Goal: Task Accomplishment & Management: Use online tool/utility

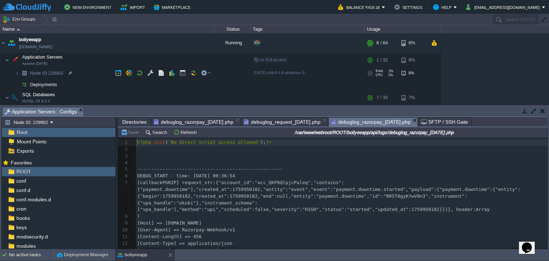
scroll to position [2, 0]
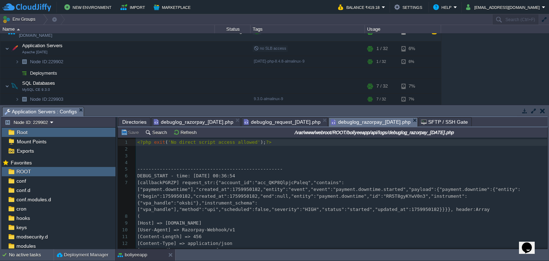
click at [139, 121] on span "Directories" at bounding box center [134, 121] width 24 height 9
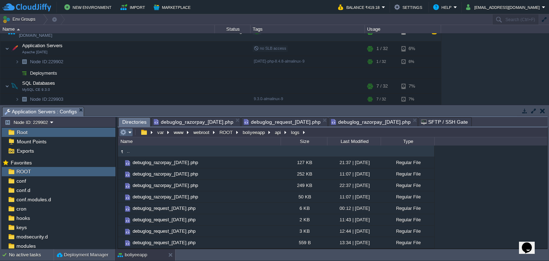
click at [126, 131] on em at bounding box center [126, 132] width 12 height 6
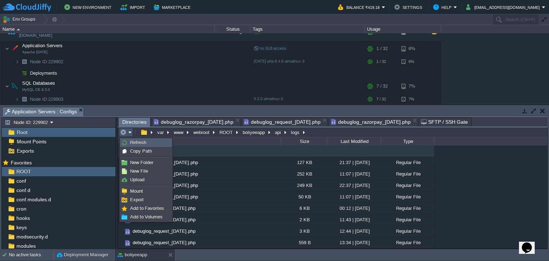
click at [134, 142] on span "Refresh" at bounding box center [138, 142] width 16 height 5
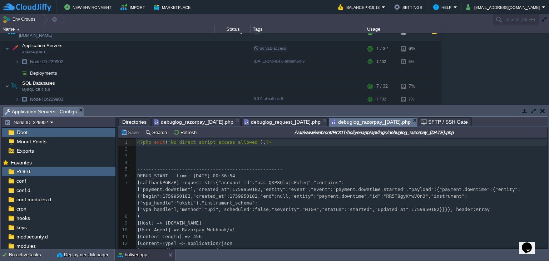
click at [385, 120] on span "debuglog_razorpay_[DATE].php" at bounding box center [371, 121] width 80 height 9
click at [183, 132] on button "Refresh" at bounding box center [185, 132] width 25 height 6
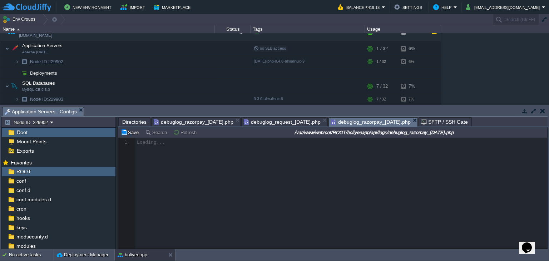
click at [300, 122] on span "debuglog_request_[DATE].php" at bounding box center [282, 121] width 77 height 9
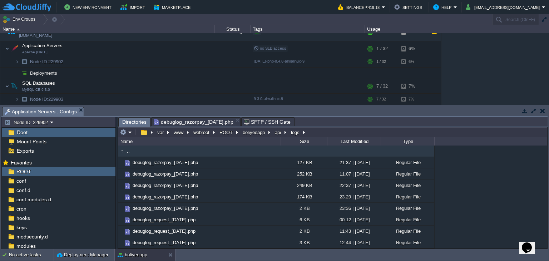
click at [227, 121] on span "debuglog_razorpay_[DATE].php" at bounding box center [194, 121] width 80 height 9
click at [130, 122] on span "Directories" at bounding box center [134, 121] width 24 height 9
click at [274, 134] on button "api" at bounding box center [278, 132] width 9 height 6
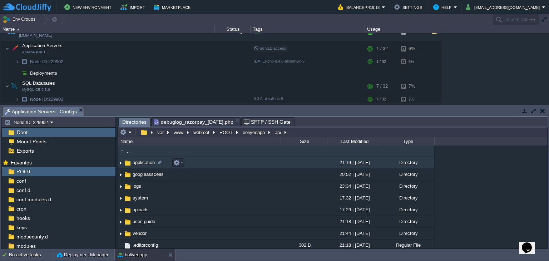
click at [137, 165] on span "application" at bounding box center [143, 162] width 24 height 6
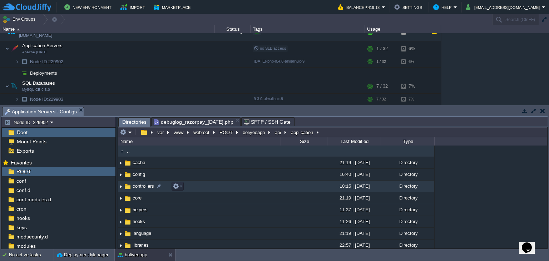
click at [140, 190] on td "controllers" at bounding box center [199, 186] width 162 height 12
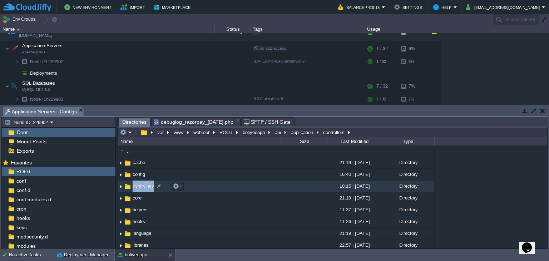
click at [140, 190] on td "controllers" at bounding box center [199, 186] width 162 height 12
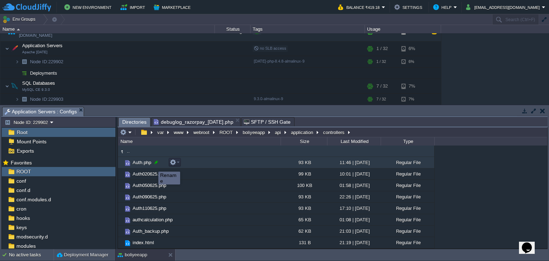
click at [154, 164] on div at bounding box center [156, 162] width 6 height 6
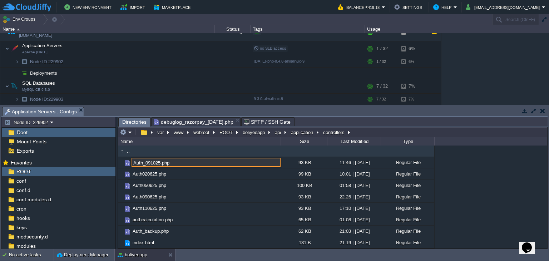
type input "Auth_091025.php"
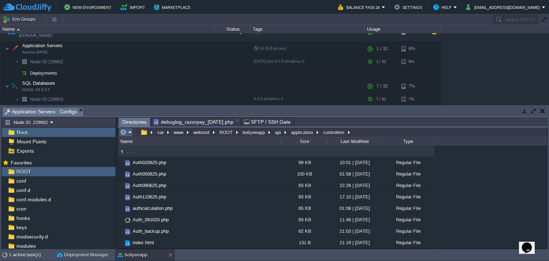
click at [129, 132] on em at bounding box center [126, 132] width 12 height 6
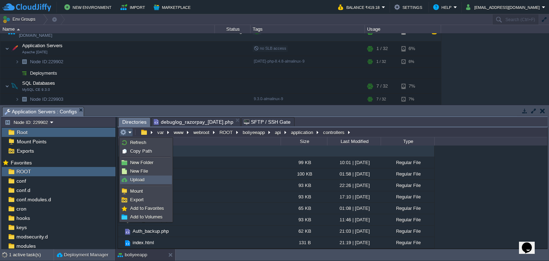
click at [139, 181] on span "Upload" at bounding box center [137, 179] width 14 height 5
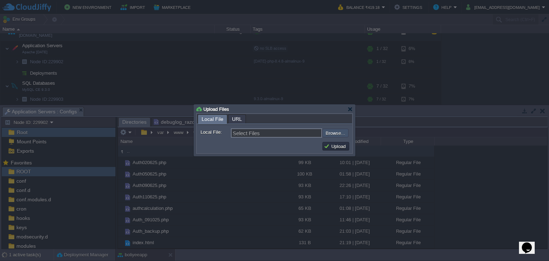
click at [327, 136] on input "file" at bounding box center [303, 133] width 90 height 9
type input "C:\fakepath\Auth.php"
type input "Auth.php"
click at [341, 147] on button "Upload" at bounding box center [336, 146] width 24 height 6
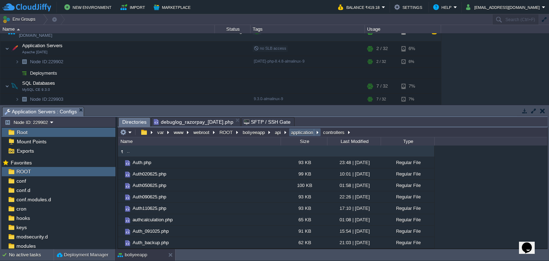
click at [304, 133] on button "application" at bounding box center [302, 132] width 25 height 6
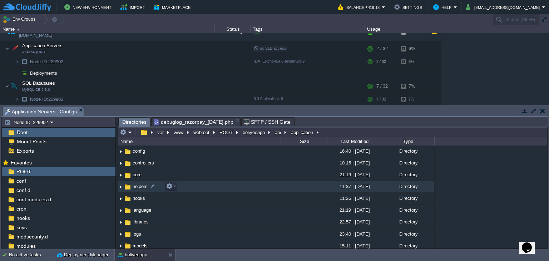
scroll to position [36, 0]
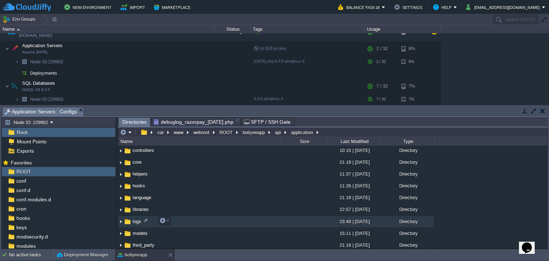
click at [139, 223] on span "logs" at bounding box center [136, 221] width 11 height 6
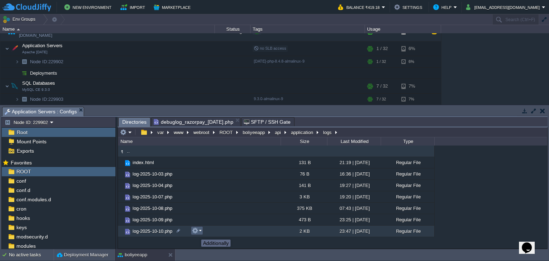
click at [196, 233] on button "button" at bounding box center [195, 230] width 6 height 6
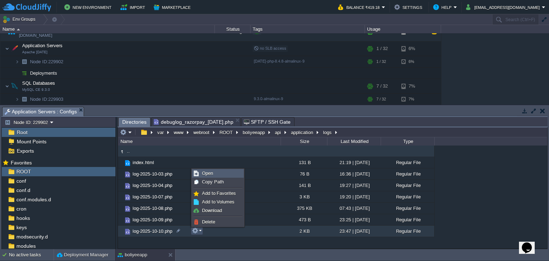
click at [205, 171] on span "Open" at bounding box center [207, 172] width 11 height 5
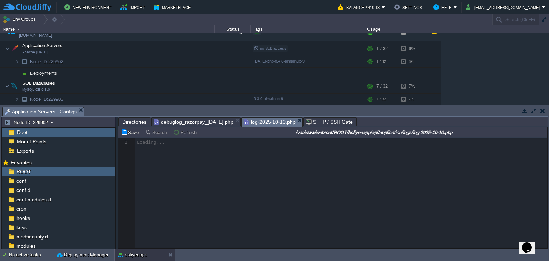
scroll to position [2, 0]
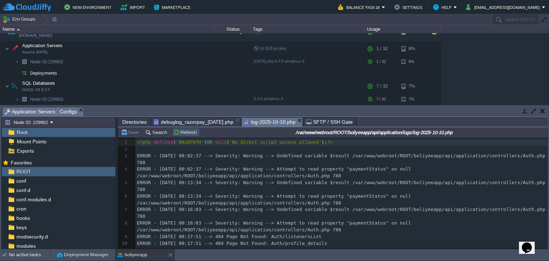
click at [181, 135] on button "Refresh" at bounding box center [185, 132] width 25 height 6
click at [330, 247] on pre "​" at bounding box center [342, 250] width 414 height 7
click at [356, 220] on span "ERROR - [DATE] 00:16:03 --> Severity: Warning --> Attempt to read property "pay…" at bounding box center [275, 226] width 277 height 12
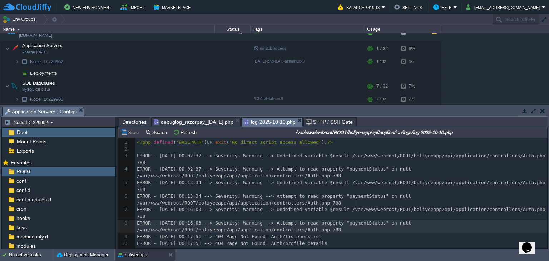
type textarea "paymentStatus"
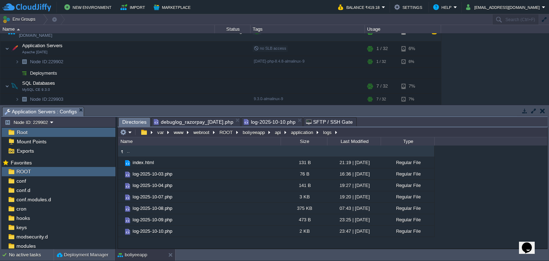
click at [139, 124] on span "Directories" at bounding box center [134, 121] width 24 height 9
click at [294, 133] on button "application" at bounding box center [302, 132] width 25 height 6
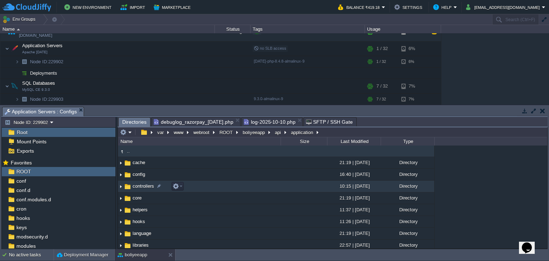
click at [147, 183] on span "controllers" at bounding box center [143, 186] width 24 height 6
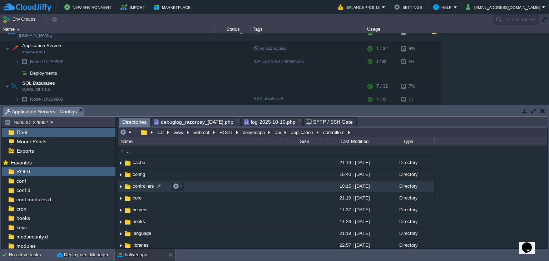
click at [147, 183] on span "controllers" at bounding box center [143, 186] width 24 height 6
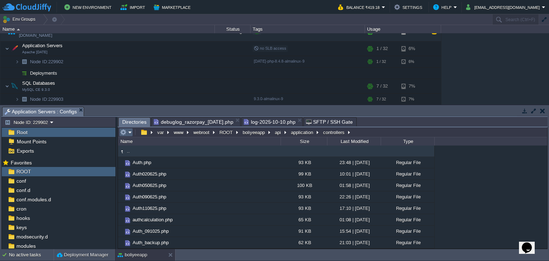
click at [128, 135] on em at bounding box center [126, 132] width 12 height 6
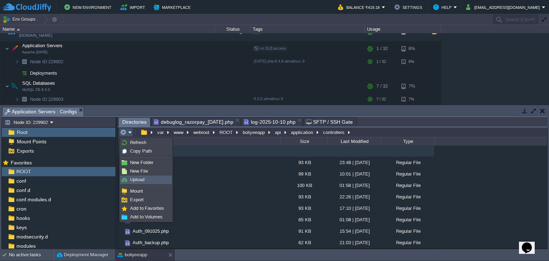
click at [144, 177] on link "Upload" at bounding box center [145, 180] width 51 height 8
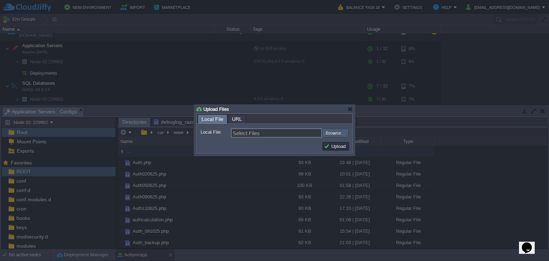
click at [324, 134] on input "file" at bounding box center [303, 133] width 90 height 9
type input "C:\fakepath\Auth.php"
type input "Auth.php"
click at [332, 147] on button "Upload" at bounding box center [336, 146] width 24 height 6
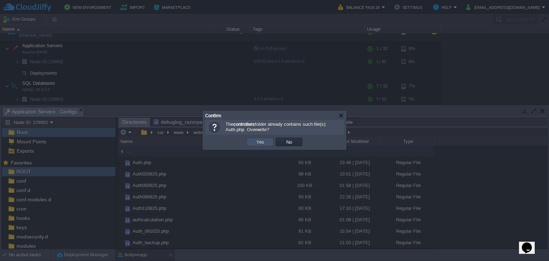
click at [257, 144] on button "Yes" at bounding box center [260, 142] width 12 height 6
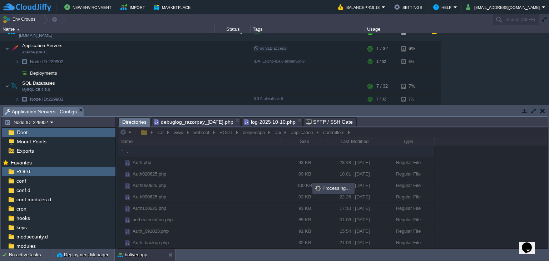
click at [281, 122] on span "log-2025-10-10.php" at bounding box center [270, 121] width 52 height 9
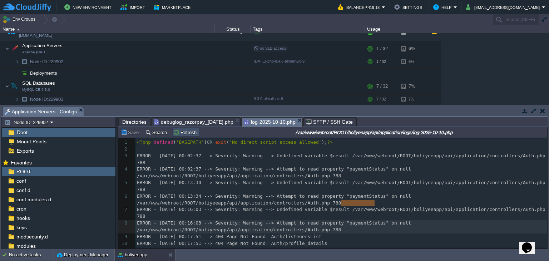
click at [191, 133] on button "Refresh" at bounding box center [185, 132] width 25 height 6
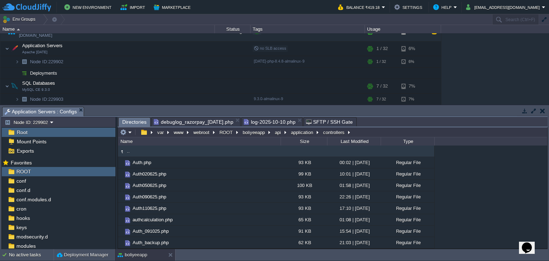
click at [131, 121] on span "Directories" at bounding box center [134, 121] width 24 height 9
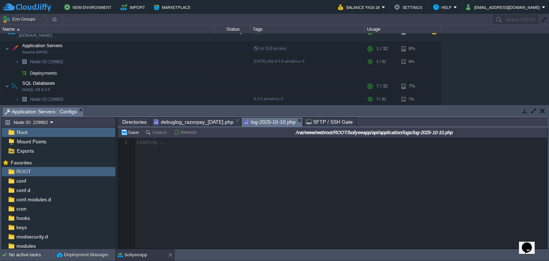
click at [278, 122] on span "log-2025-10-10.php" at bounding box center [270, 121] width 52 height 9
